Goal: Find specific page/section: Find specific page/section

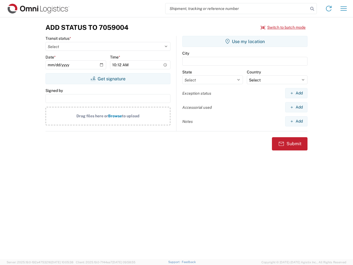
click at [237, 9] on input "search" at bounding box center [236, 8] width 143 height 10
click at [312, 9] on icon at bounding box center [312, 9] width 8 height 8
click at [329, 9] on icon at bounding box center [328, 8] width 9 height 9
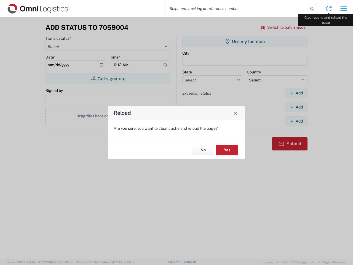
click at [343, 9] on div "Reload Are you sure, you want to clear cache and reload the page? No Yes" at bounding box center [176, 132] width 353 height 265
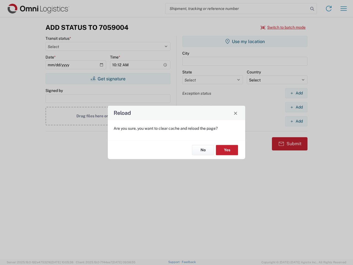
click at [283, 27] on div "Reload Are you sure, you want to clear cache and reload the page? No Yes" at bounding box center [176, 132] width 353 height 265
click at [108, 79] on div "Reload Are you sure, you want to clear cache and reload the page? No Yes" at bounding box center [176, 132] width 353 height 265
click at [245, 41] on div "Reload Are you sure, you want to clear cache and reload the page? No Yes" at bounding box center [176, 132] width 353 height 265
click at [296, 93] on div "Reload Are you sure, you want to clear cache and reload the page? No Yes" at bounding box center [176, 132] width 353 height 265
click at [296, 107] on div "Reload Are you sure, you want to clear cache and reload the page? No Yes" at bounding box center [176, 132] width 353 height 265
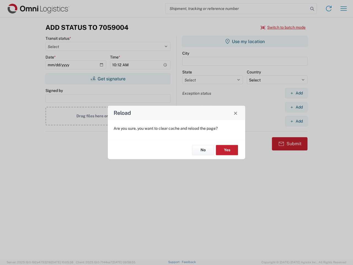
click at [296, 121] on div "Reload Are you sure, you want to clear cache and reload the page? No Yes" at bounding box center [176, 132] width 353 height 265
